Goal: Task Accomplishment & Management: Manage account settings

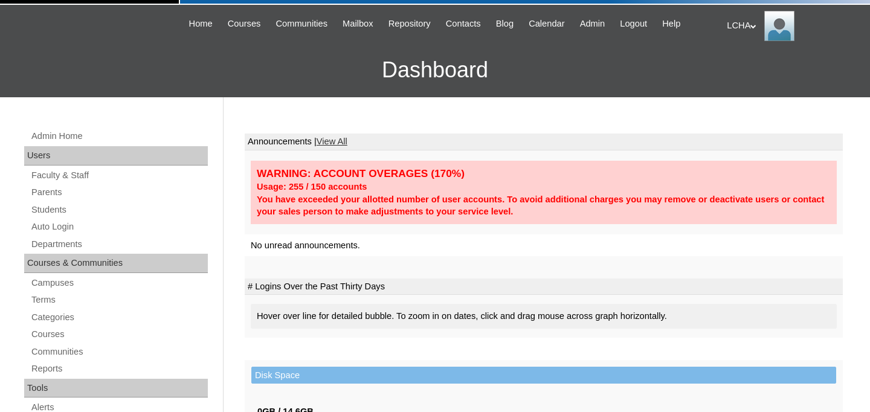
scroll to position [193, 0]
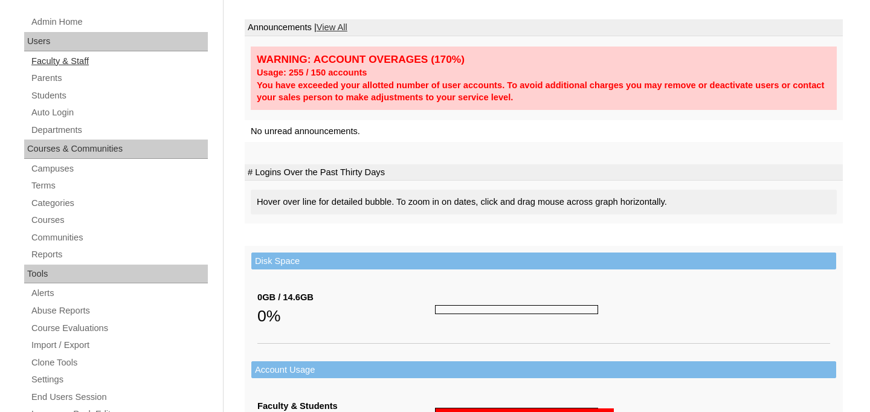
click at [79, 61] on link "Faculty & Staff" at bounding box center [119, 61] width 178 height 15
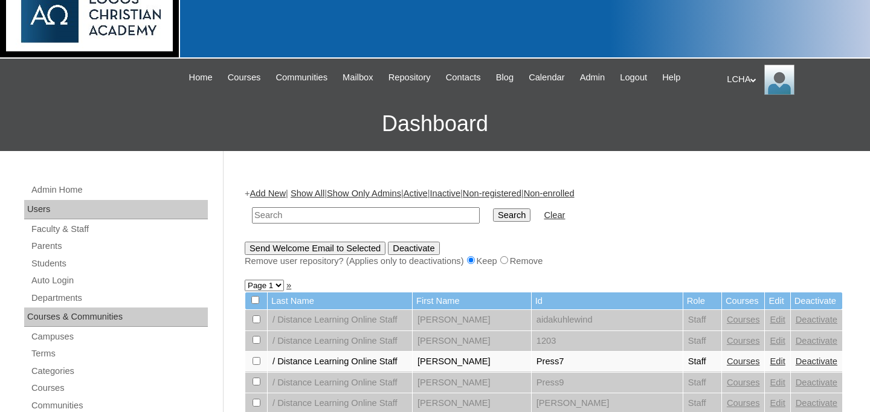
scroll to position [66, 0]
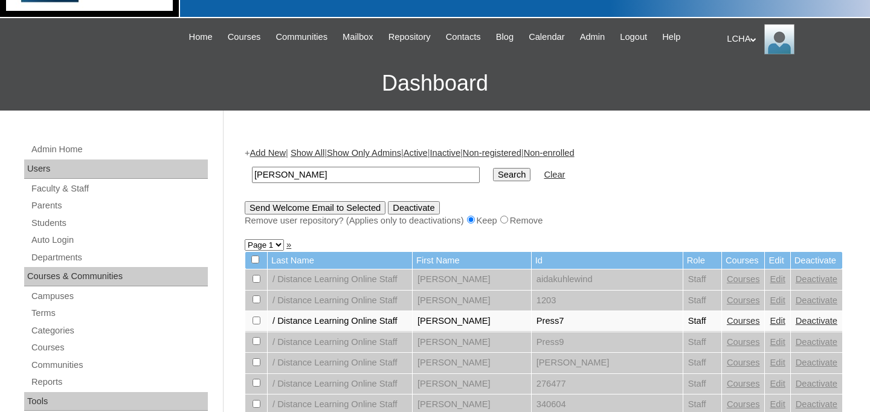
type input "ioana"
click at [493, 168] on input "Search" at bounding box center [511, 174] width 37 height 13
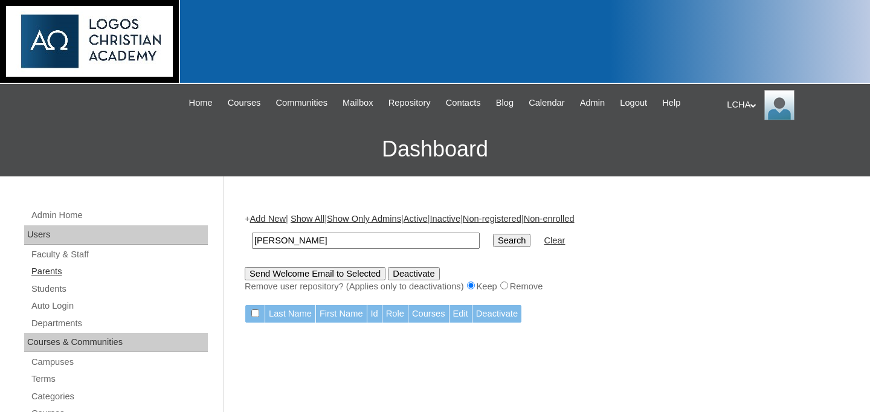
click at [56, 269] on link "Parents" at bounding box center [119, 271] width 178 height 15
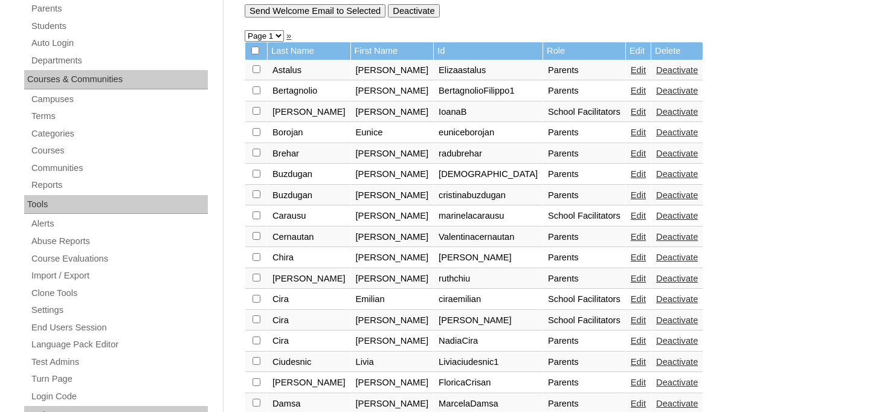
scroll to position [228, 0]
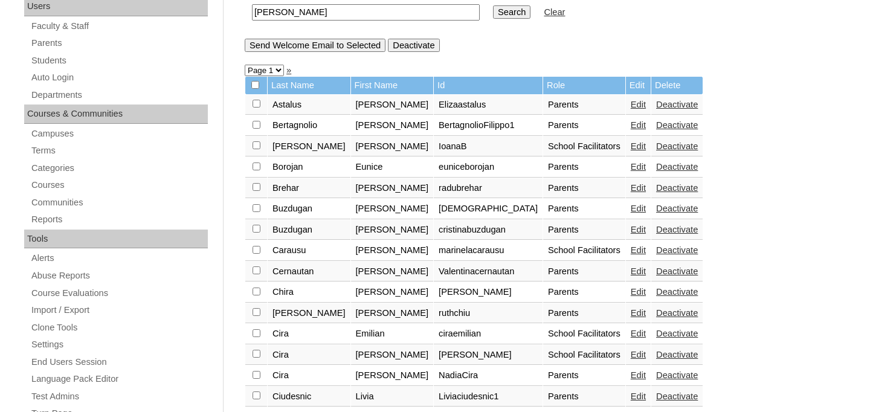
click at [631, 150] on link "Edit" at bounding box center [638, 146] width 15 height 10
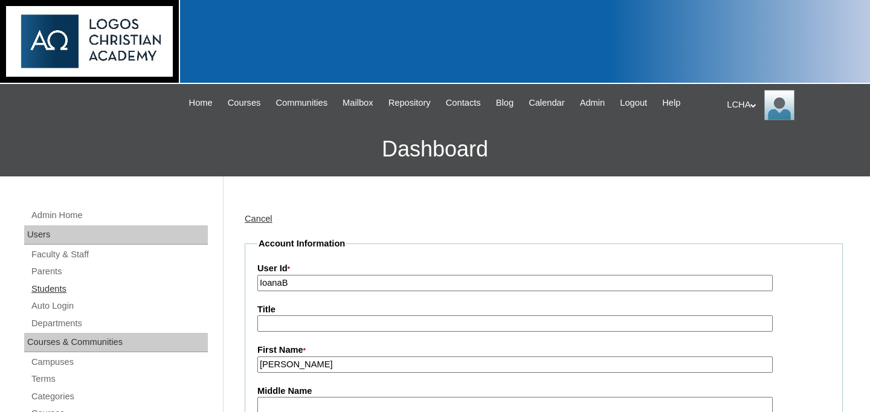
click at [40, 284] on link "Students" at bounding box center [119, 288] width 178 height 15
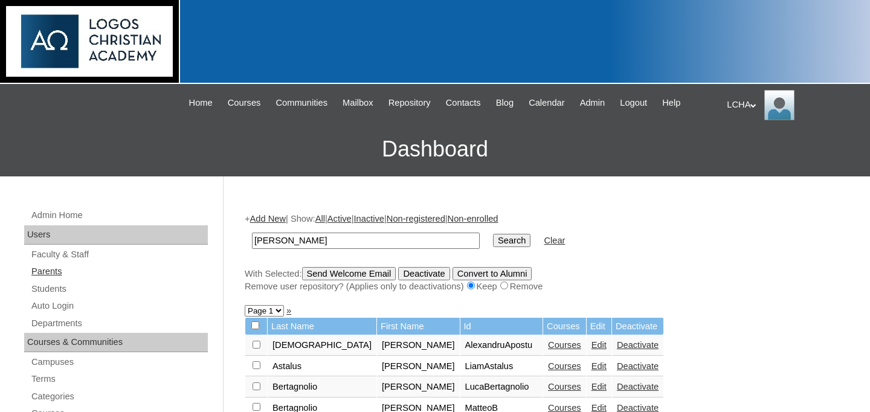
click at [54, 268] on link "Parents" at bounding box center [119, 271] width 178 height 15
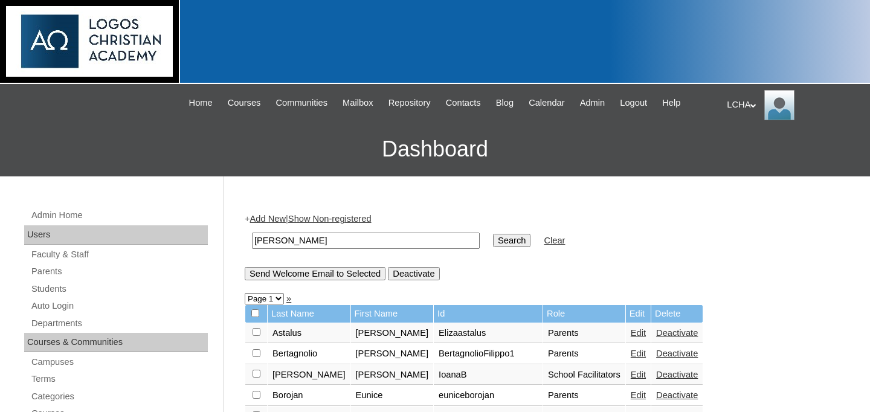
click at [631, 379] on link "Edit" at bounding box center [638, 375] width 15 height 10
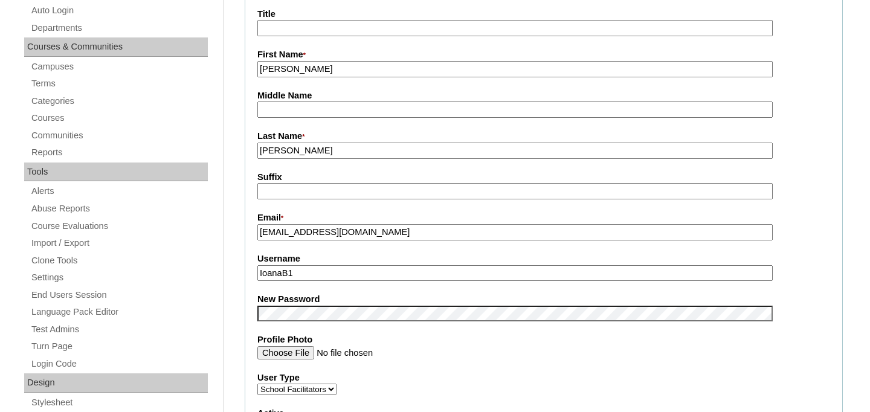
scroll to position [406, 0]
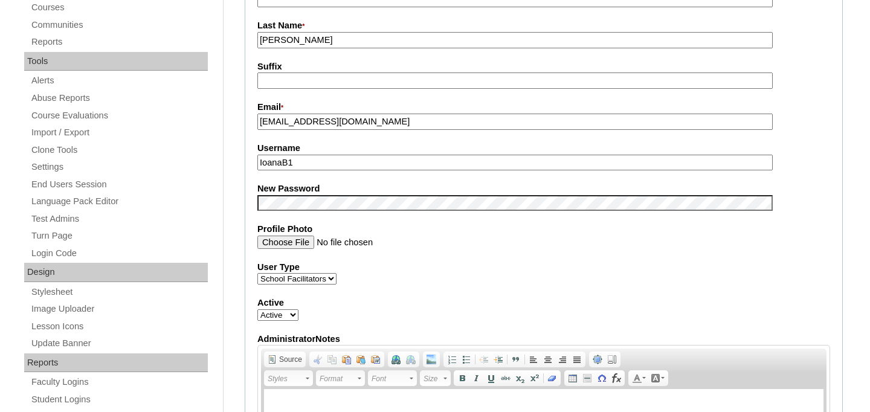
click at [320, 281] on select "Faculty Staff Student Parents School Facilitators" at bounding box center [296, 278] width 79 height 11
select select "Student"
click at [257, 275] on select "Faculty Staff Student Parents School Facilitators" at bounding box center [296, 278] width 79 height 11
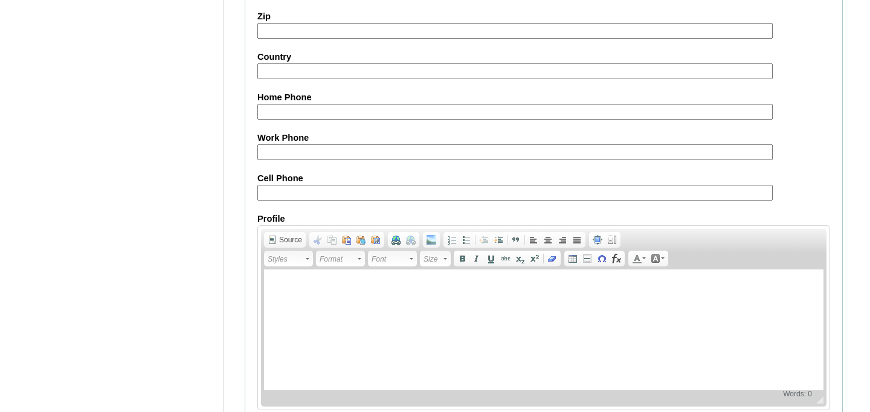
scroll to position [1213, 0]
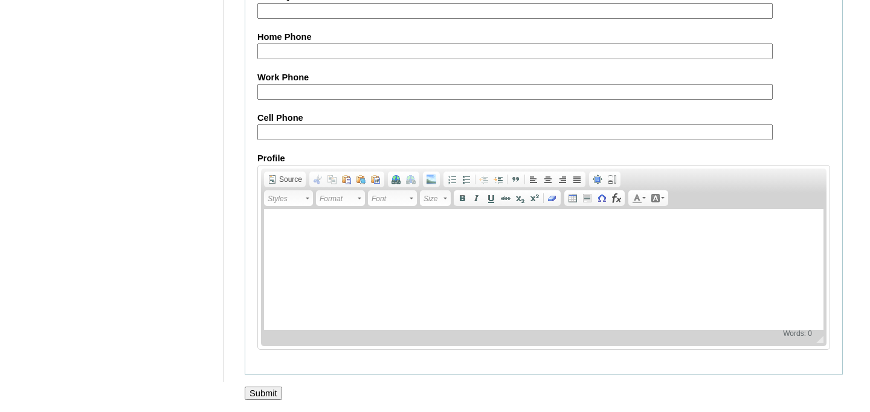
click at [274, 387] on input "Submit" at bounding box center [263, 393] width 37 height 13
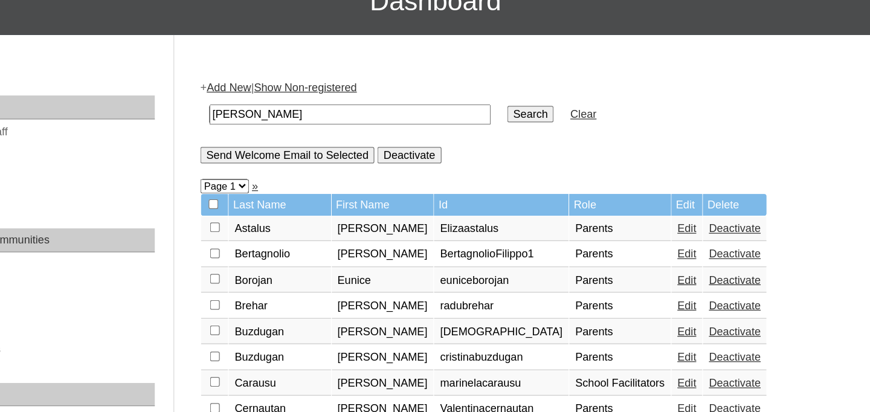
scroll to position [130, 0]
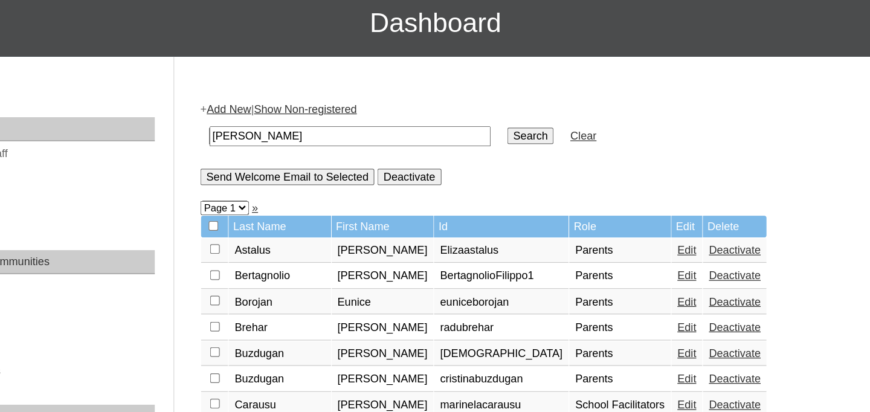
click at [543, 185] on td "Role" at bounding box center [584, 184] width 82 height 18
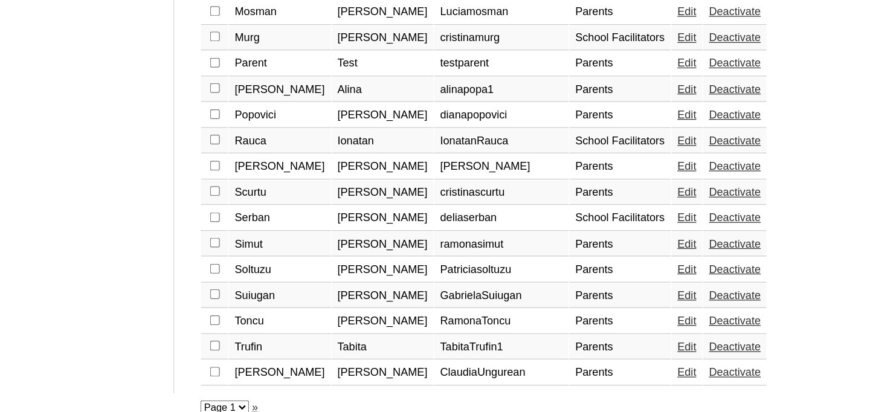
scroll to position [991, 0]
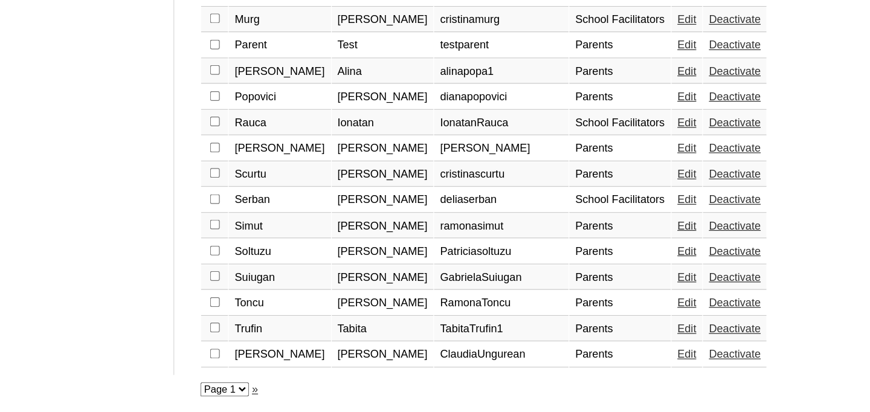
click at [656, 367] on link "Deactivate" at bounding box center [677, 365] width 42 height 10
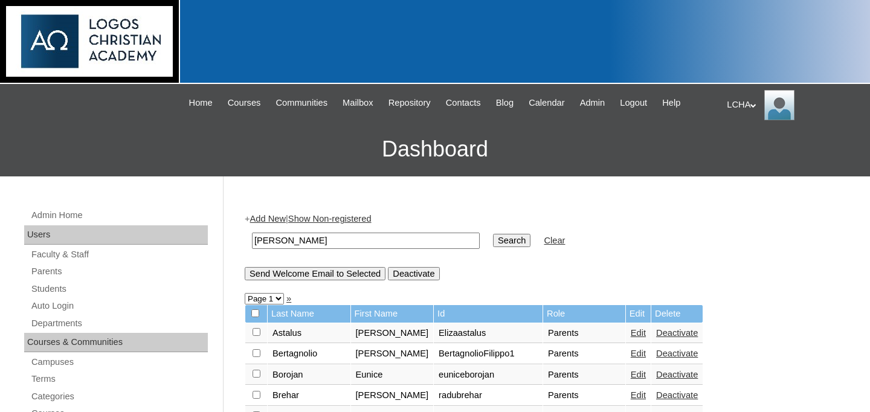
scroll to position [991, 0]
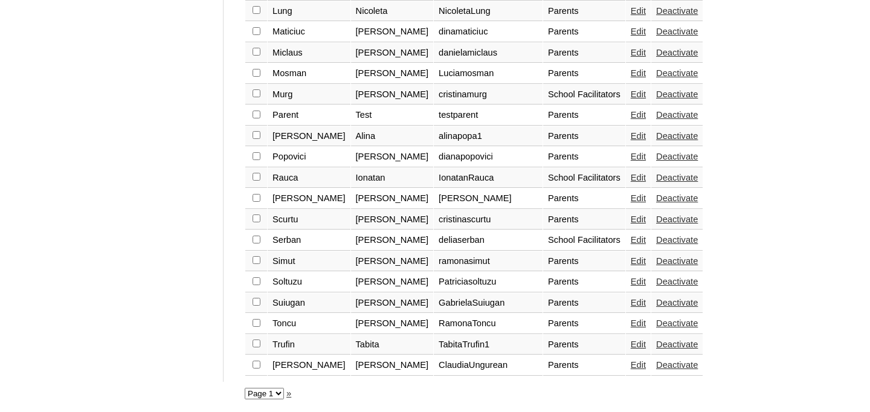
click at [260, 365] on td at bounding box center [256, 365] width 22 height 21
click at [260, 361] on td at bounding box center [256, 365] width 22 height 21
click at [256, 364] on input "checkbox" at bounding box center [256, 365] width 8 height 8
checkbox input "true"
click at [656, 364] on link "Deactivate" at bounding box center [677, 365] width 42 height 10
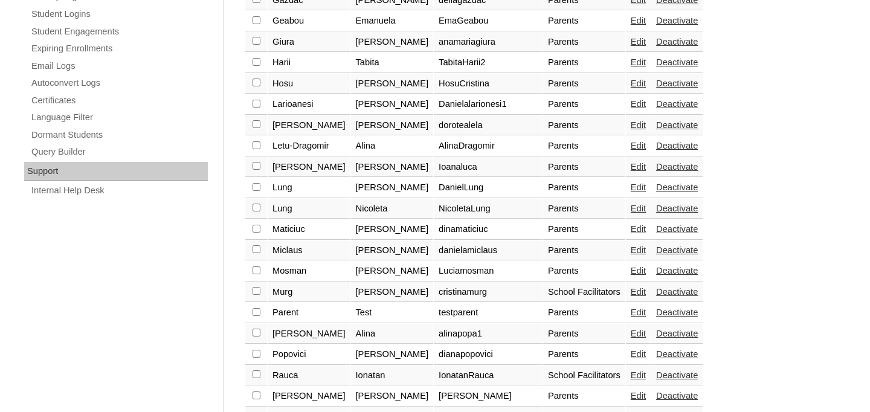
scroll to position [991, 0]
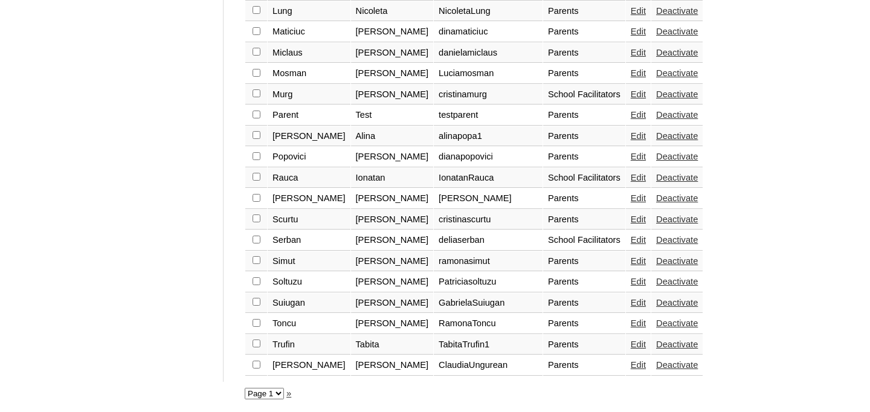
click at [631, 367] on link "Edit" at bounding box center [638, 365] width 15 height 10
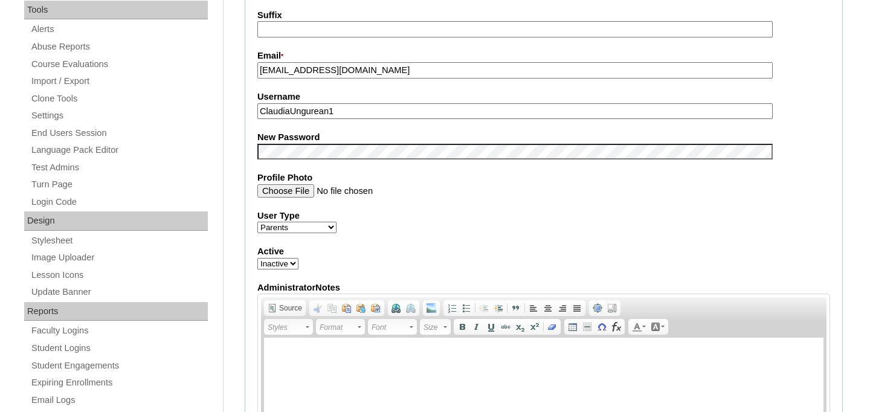
scroll to position [358, 0]
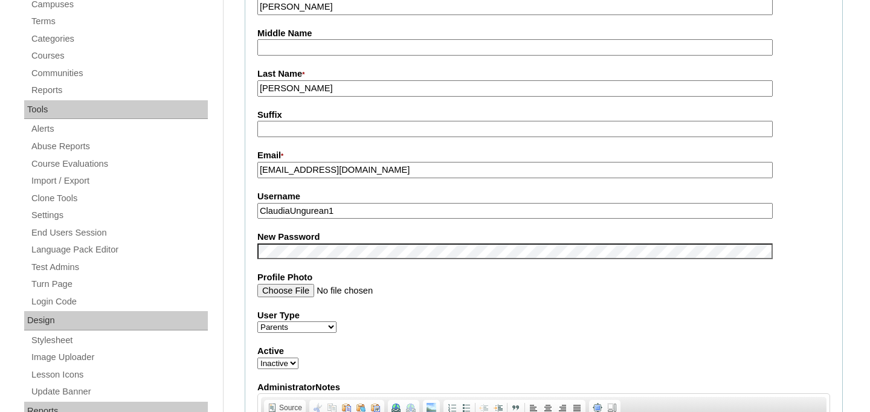
click at [314, 332] on select "Faculty Staff Student Parents School Facilitators" at bounding box center [296, 326] width 79 height 11
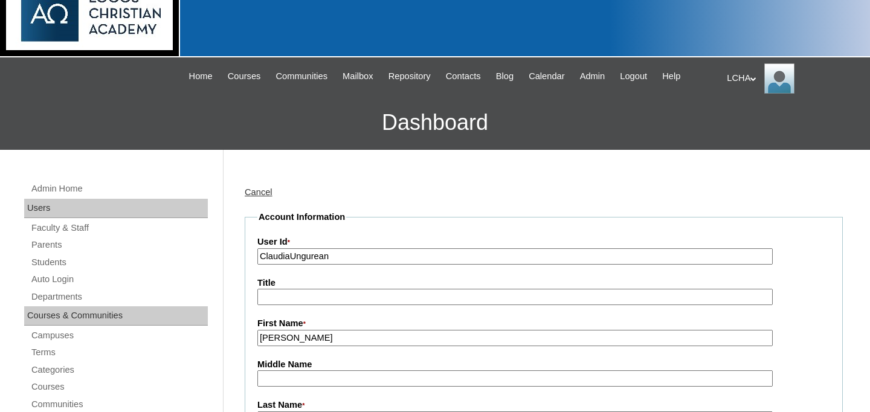
scroll to position [0, 0]
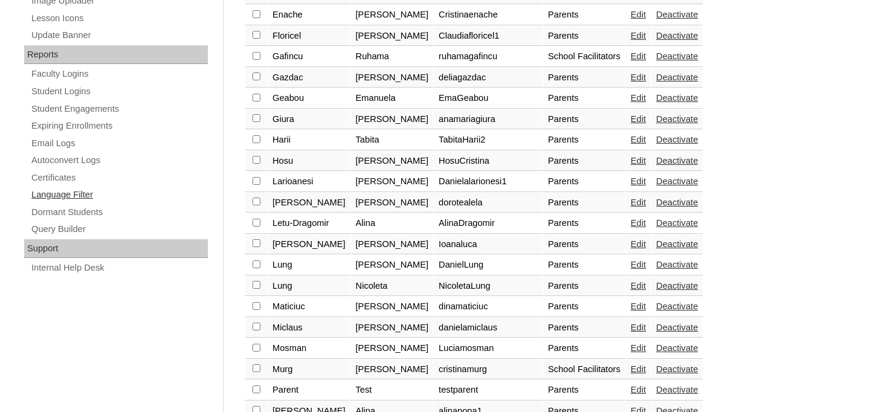
scroll to position [706, 0]
